Goal: Book appointment/travel/reservation

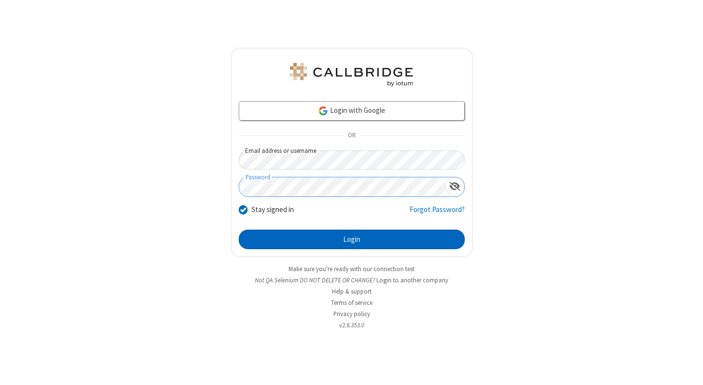
click at [352, 239] on button "Login" at bounding box center [352, 240] width 226 height 20
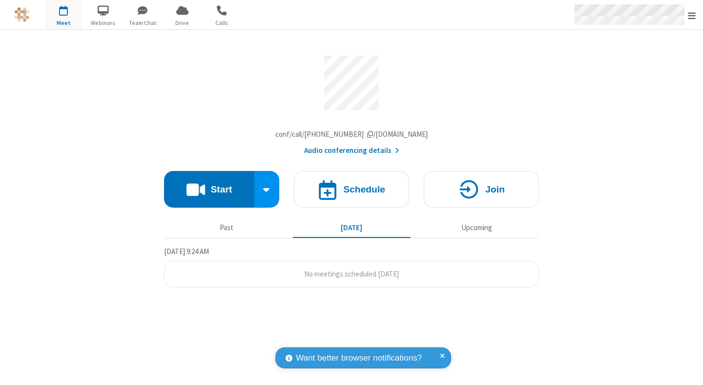
click at [692, 15] on span "Open menu" at bounding box center [692, 16] width 8 height 10
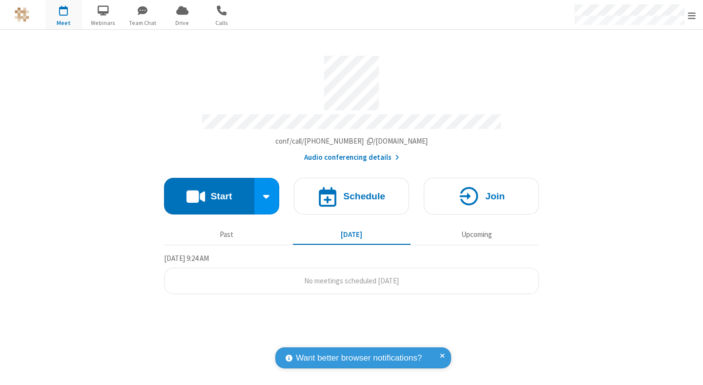
click at [64, 15] on span "button" at bounding box center [63, 10] width 37 height 17
click at [352, 191] on h4 "Schedule" at bounding box center [364, 195] width 42 height 9
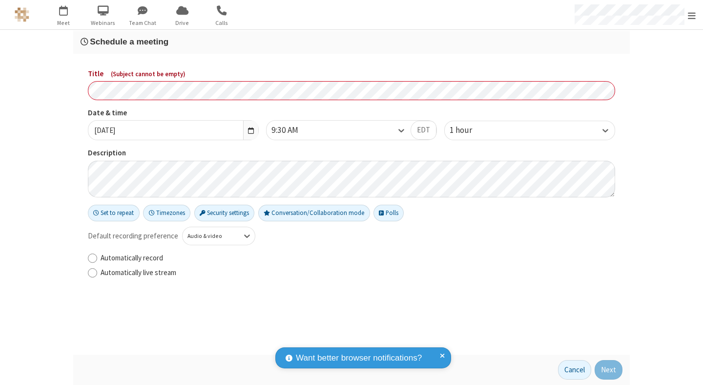
click at [352, 42] on h3 "Schedule a meeting" at bounding box center [352, 41] width 542 height 9
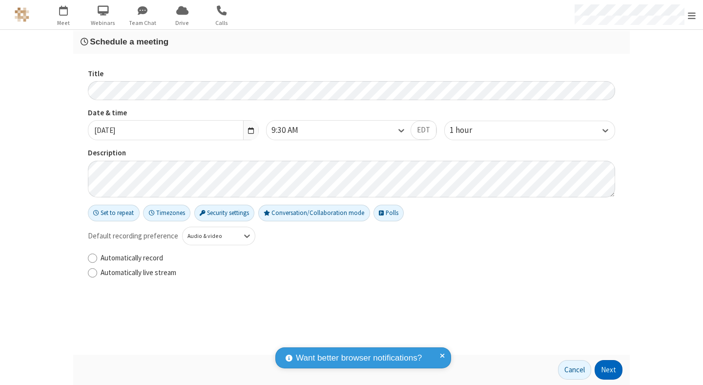
click at [609, 370] on button "Next" at bounding box center [609, 370] width 28 height 20
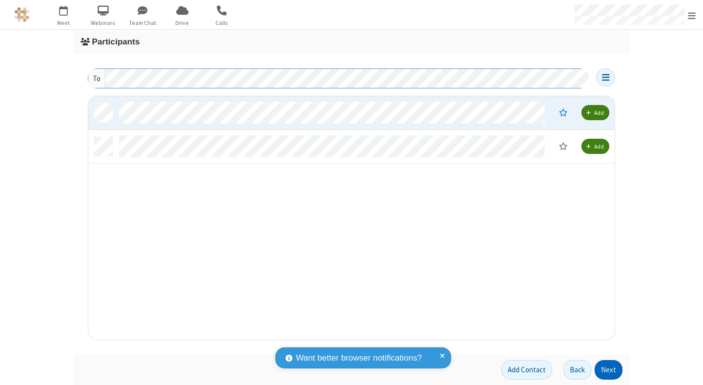
click at [609, 370] on button "Next" at bounding box center [609, 370] width 28 height 20
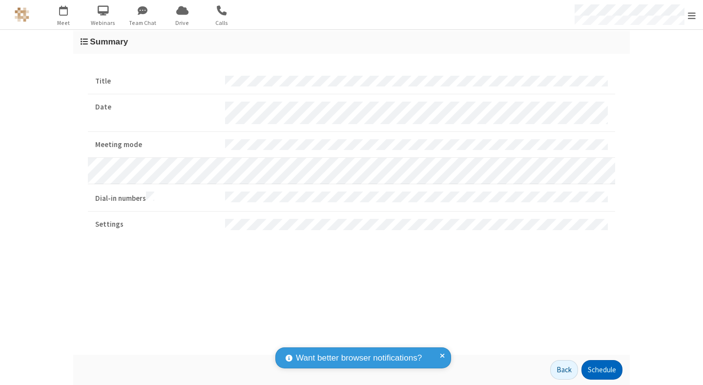
click at [602, 370] on button "Schedule" at bounding box center [602, 370] width 41 height 20
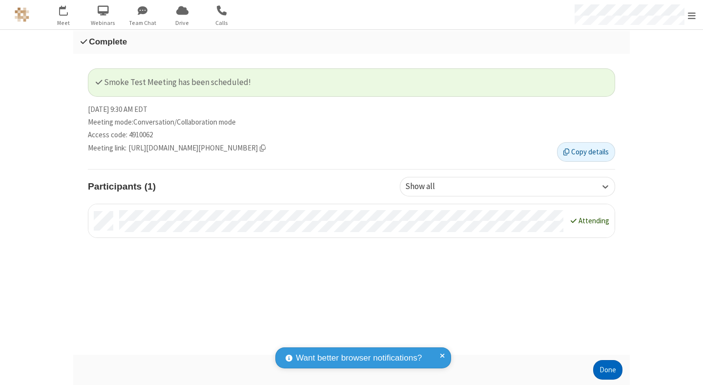
click at [608, 370] on button "Done" at bounding box center [608, 370] width 29 height 20
